Goal: Information Seeking & Learning: Learn about a topic

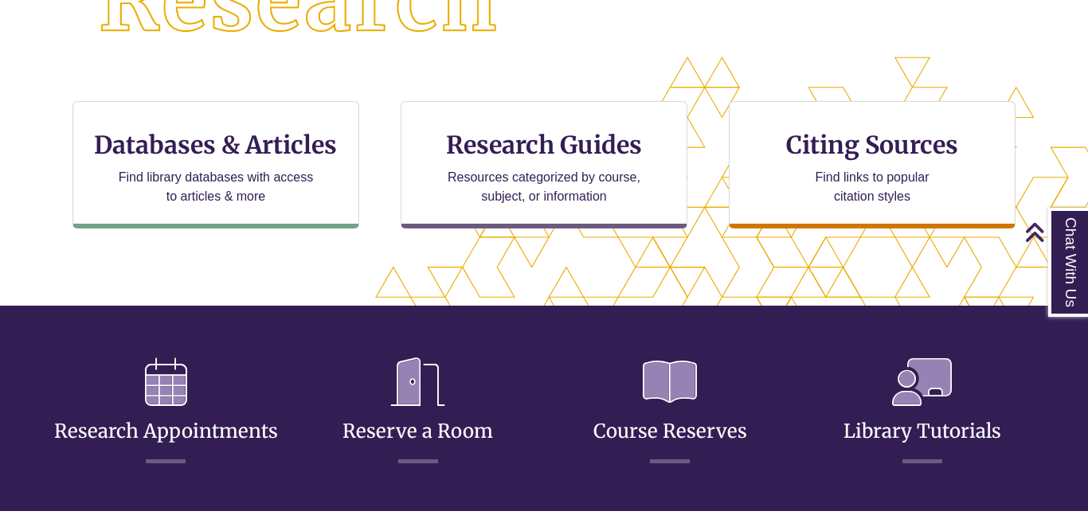
scroll to position [494, 0]
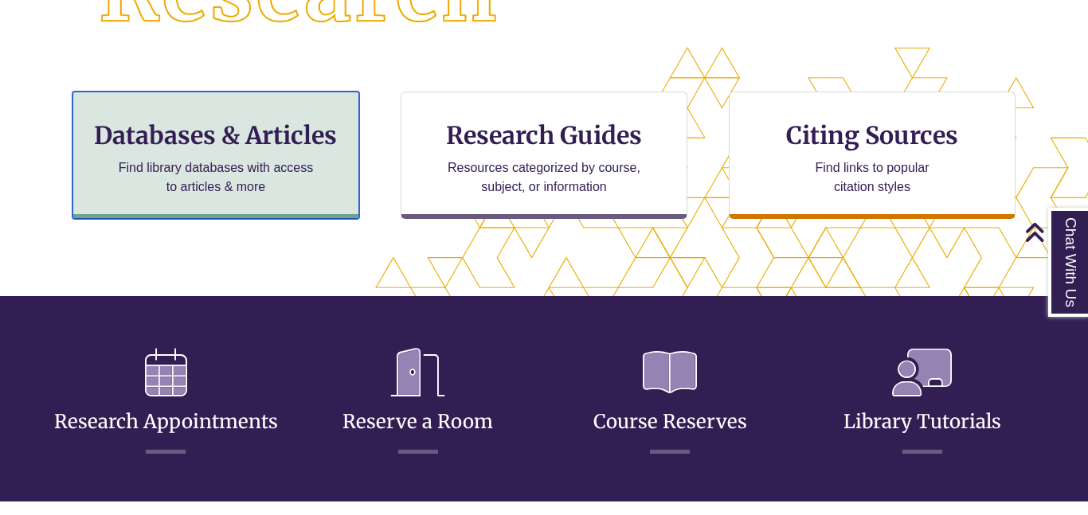
click at [206, 124] on h3 "Databases & Articles" at bounding box center [216, 135] width 260 height 30
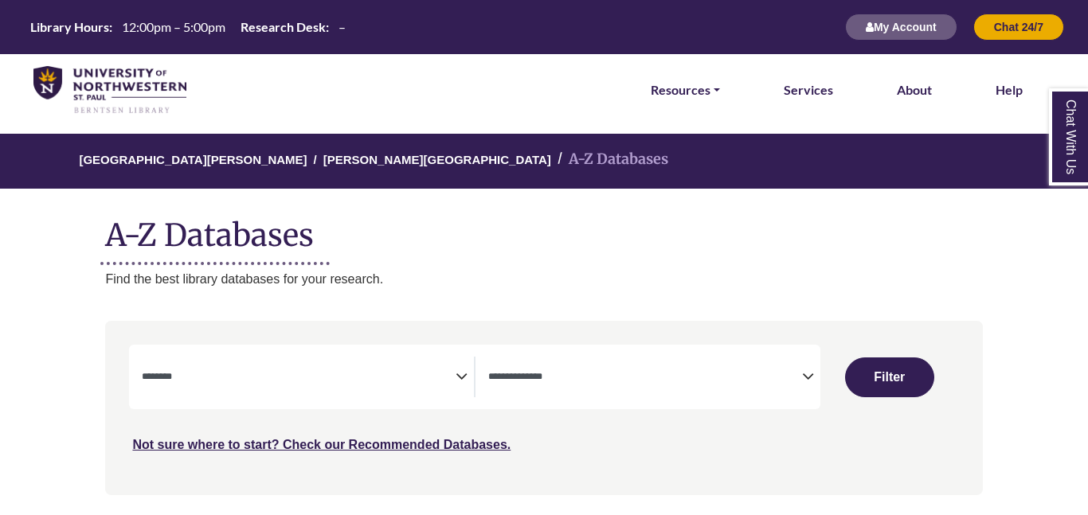
select select "Database Subject Filter"
select select "Database Types Filter"
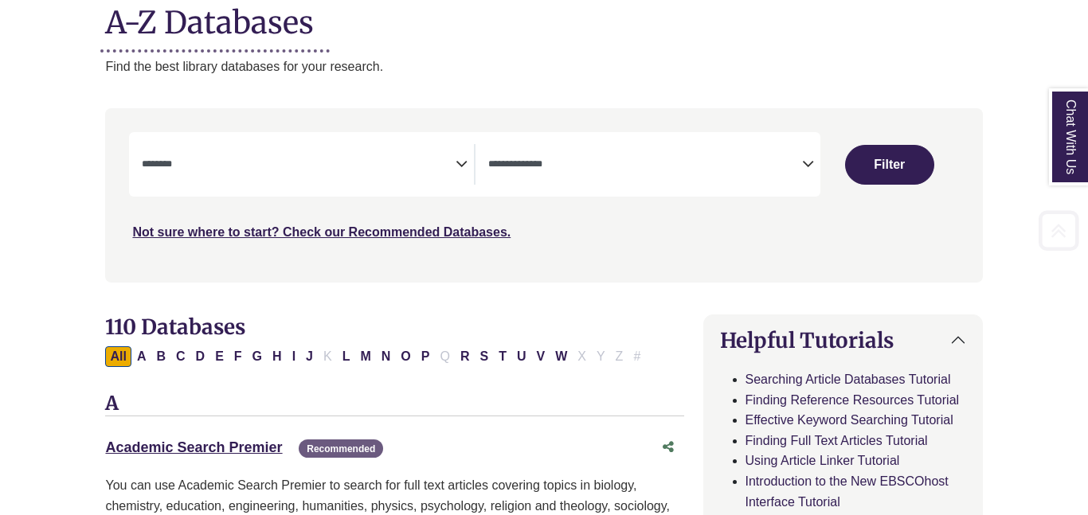
scroll to position [213, 0]
click at [312, 179] on span "Search filters" at bounding box center [299, 163] width 314 height 41
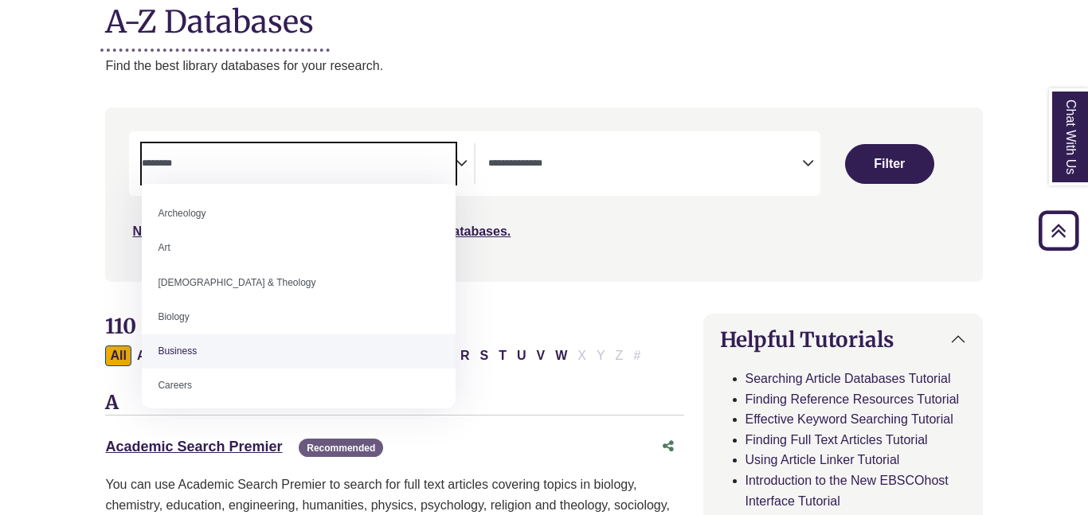
scroll to position [1418, 0]
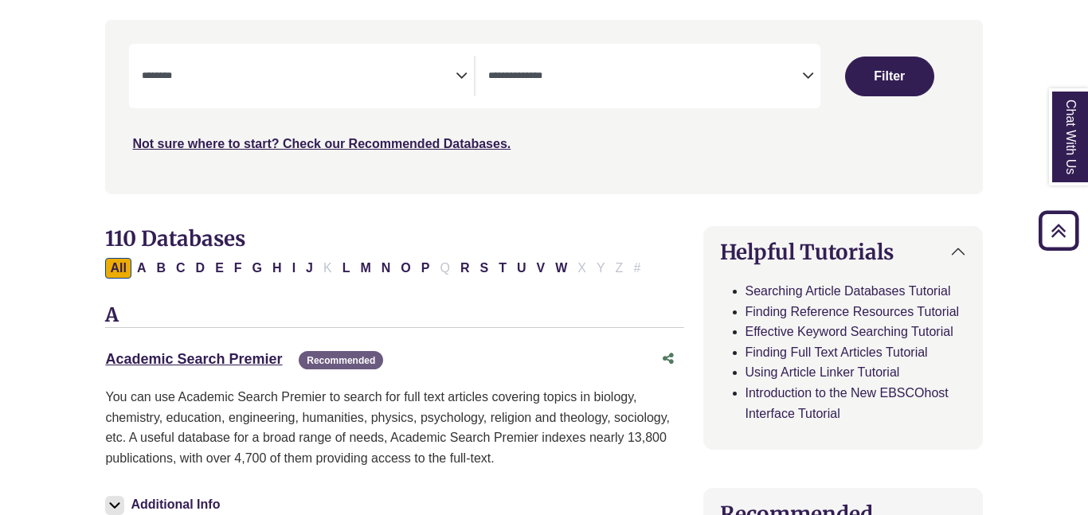
scroll to position [304, 0]
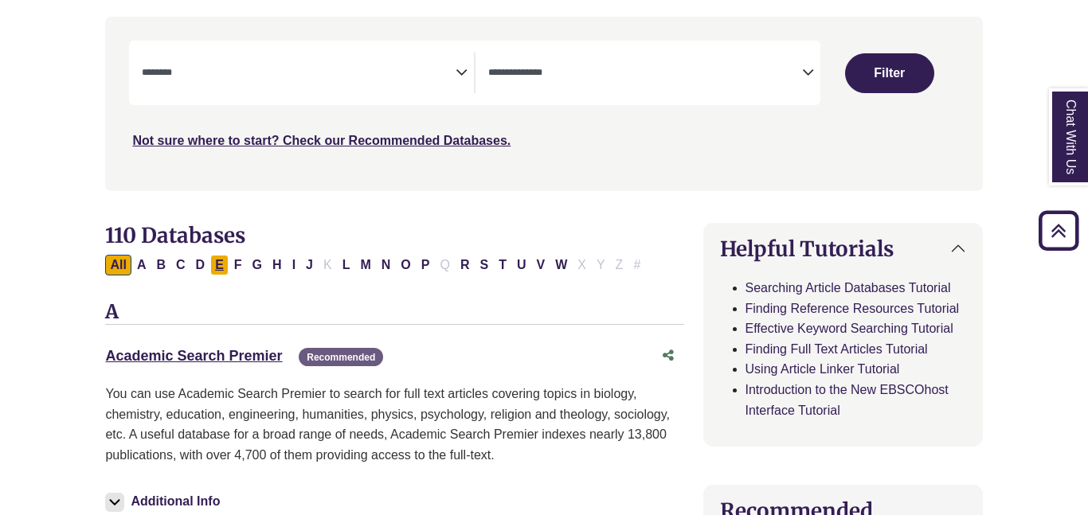
click at [222, 257] on button "E" at bounding box center [219, 265] width 18 height 21
select select "Database Subject Filter"
select select "Database Types Filter"
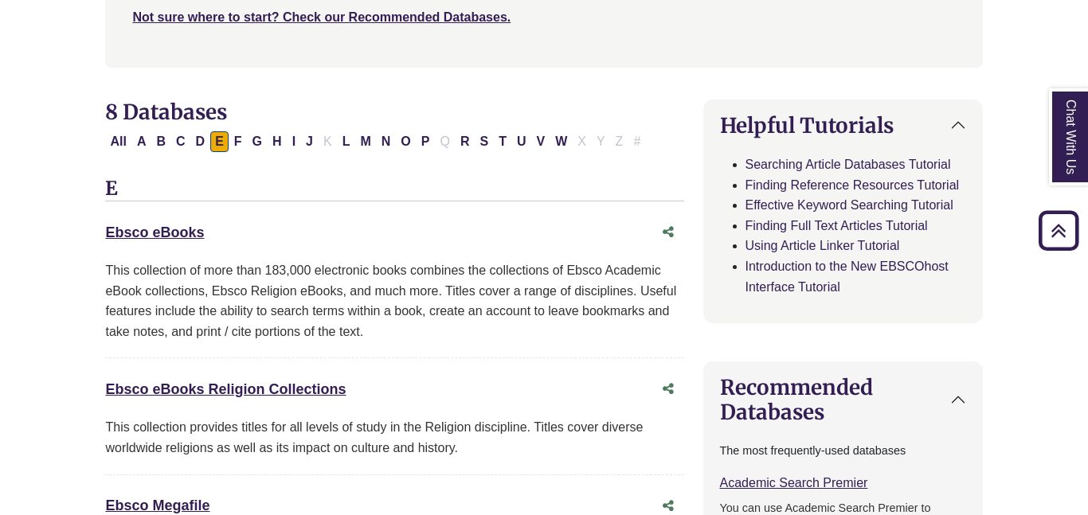
scroll to position [443, 0]
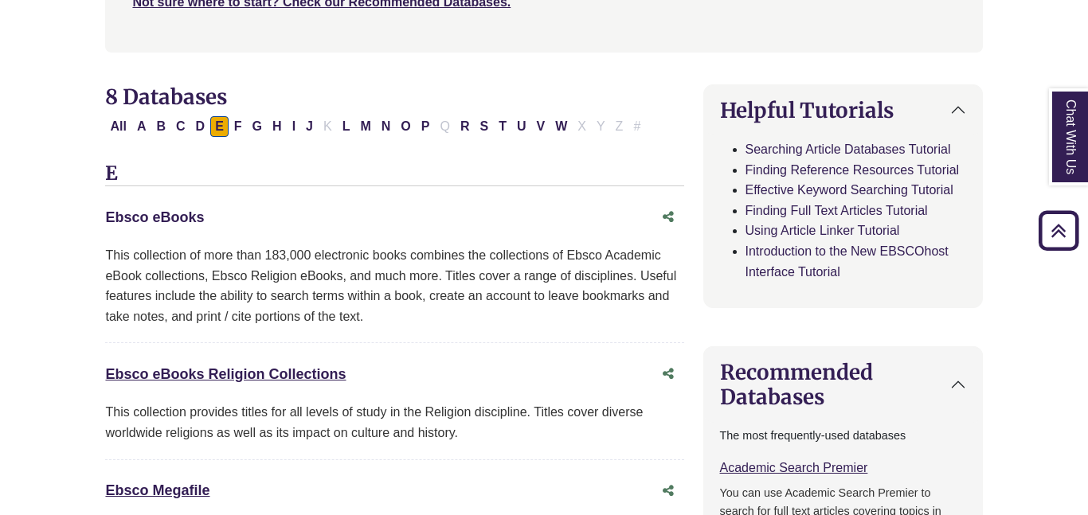
click at [151, 217] on link "Ebsco eBooks This link opens in a new window" at bounding box center [154, 218] width 99 height 16
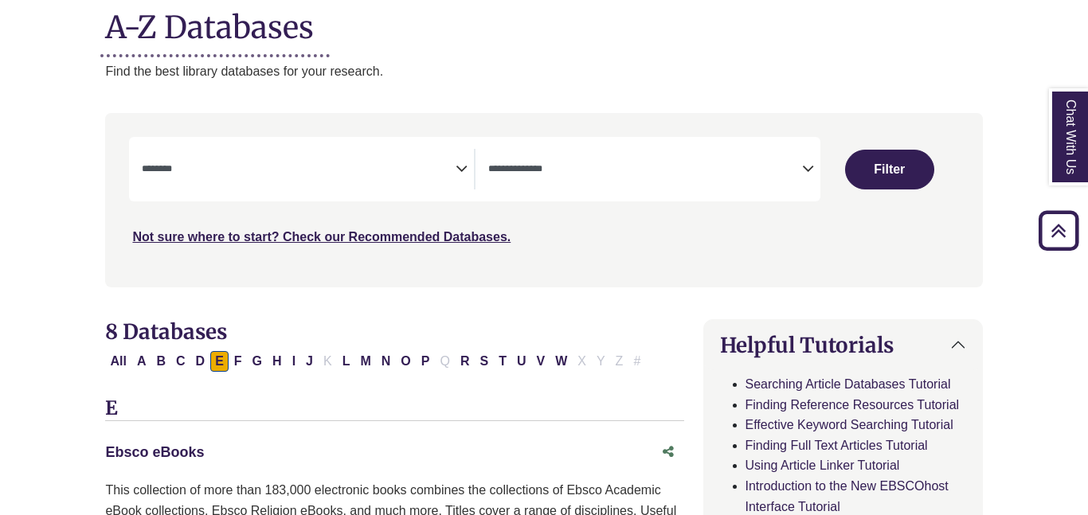
scroll to position [0, 0]
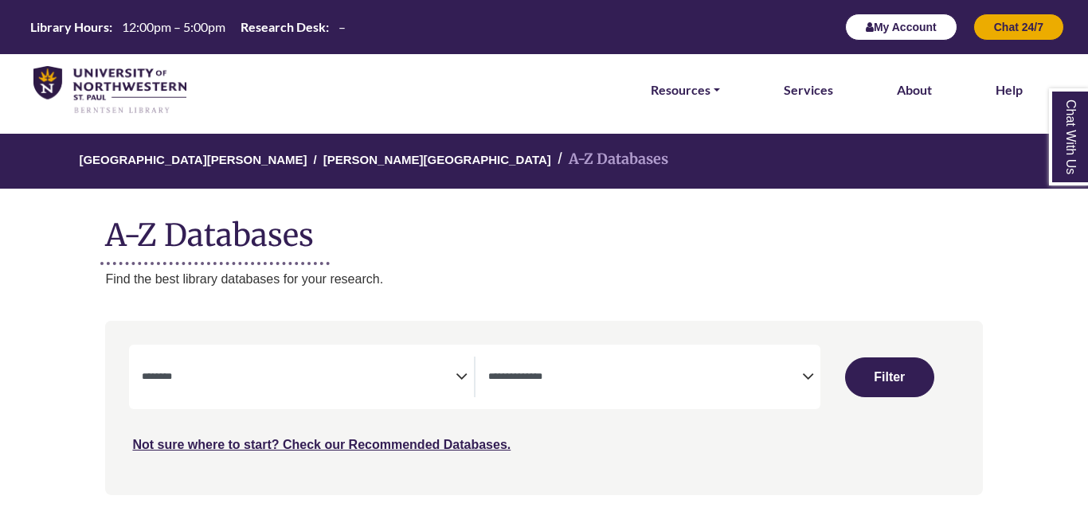
click at [897, 21] on button "My Account" at bounding box center [901, 27] width 112 height 27
